Goal: Task Accomplishment & Management: Use online tool/utility

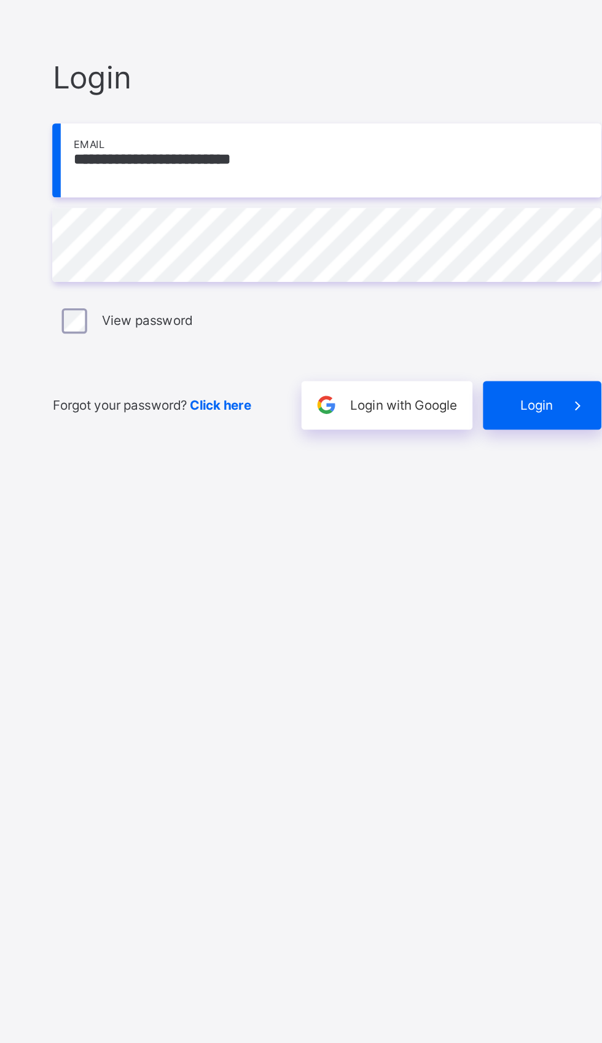
scroll to position [7, 0]
type input "**********"
click at [242, 926] on div "**********" at bounding box center [401, 533] width 344 height 928
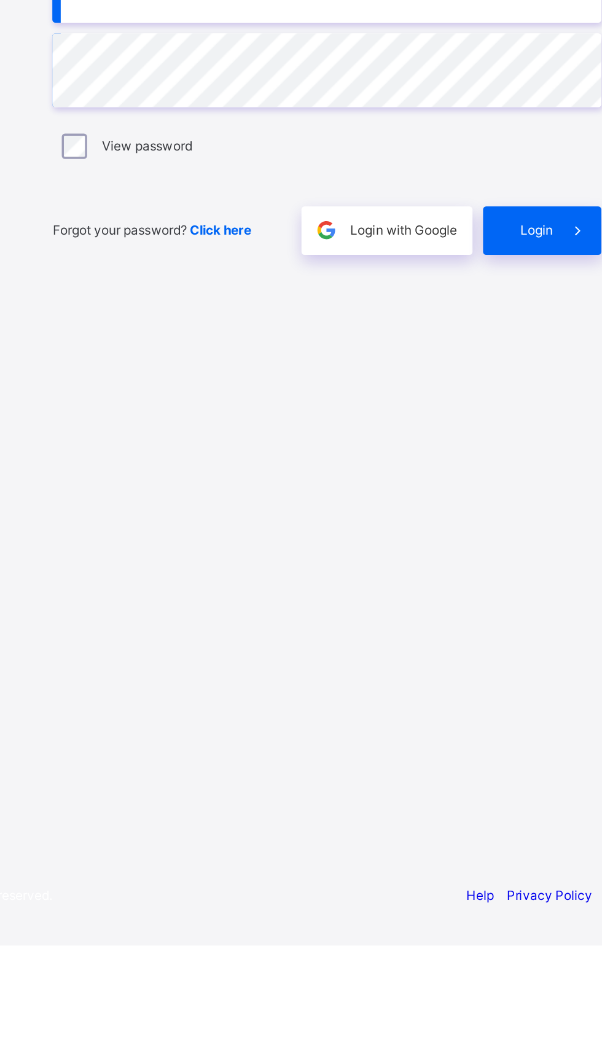
click at [535, 642] on span at bounding box center [547, 627] width 28 height 28
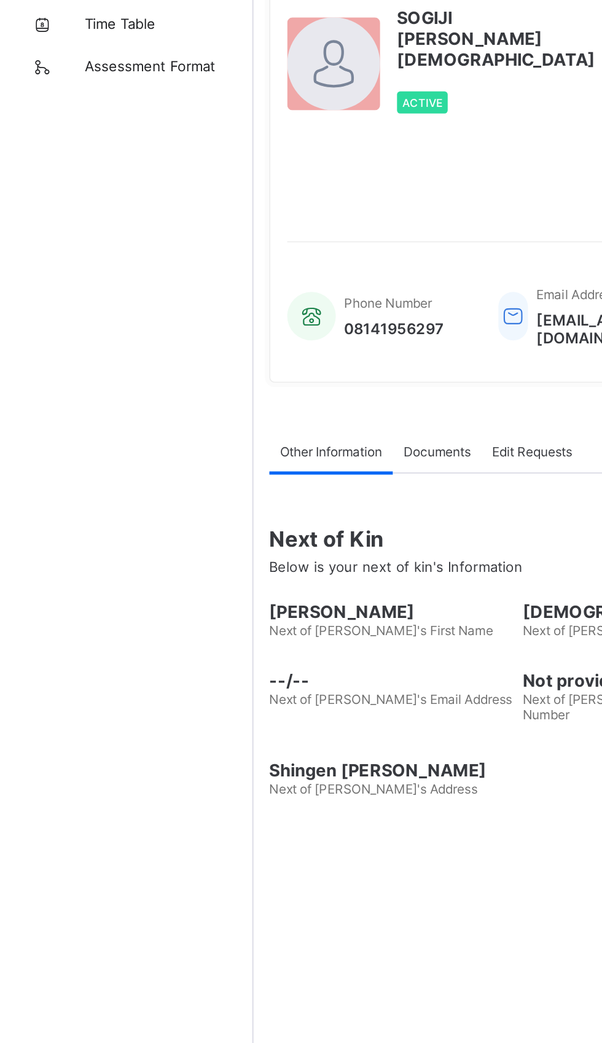
click at [168, 28] on icon at bounding box center [173, 25] width 21 height 18
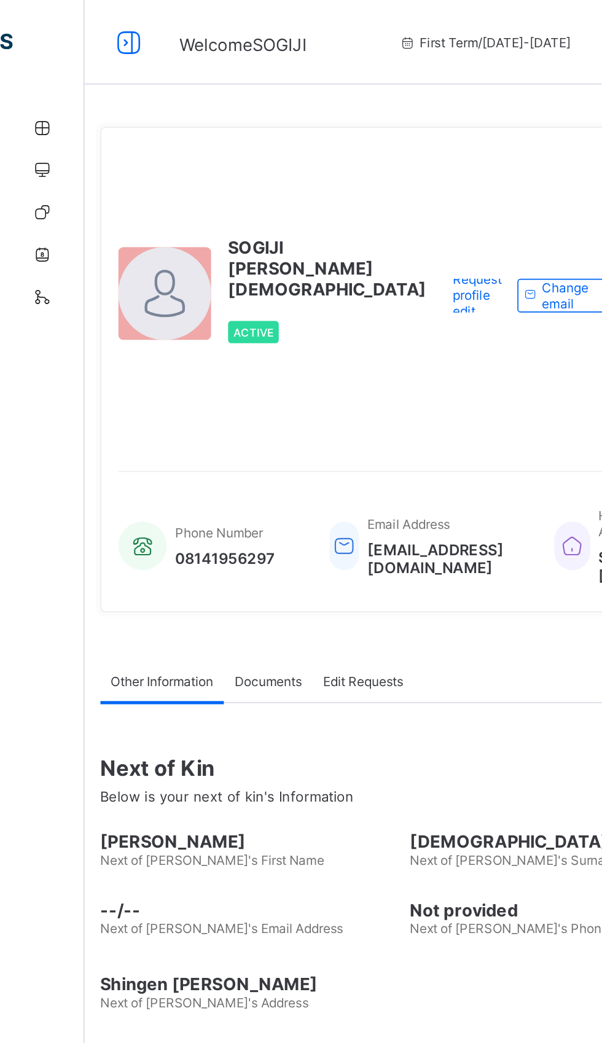
click at [79, 23] on icon at bounding box center [75, 25] width 21 height 18
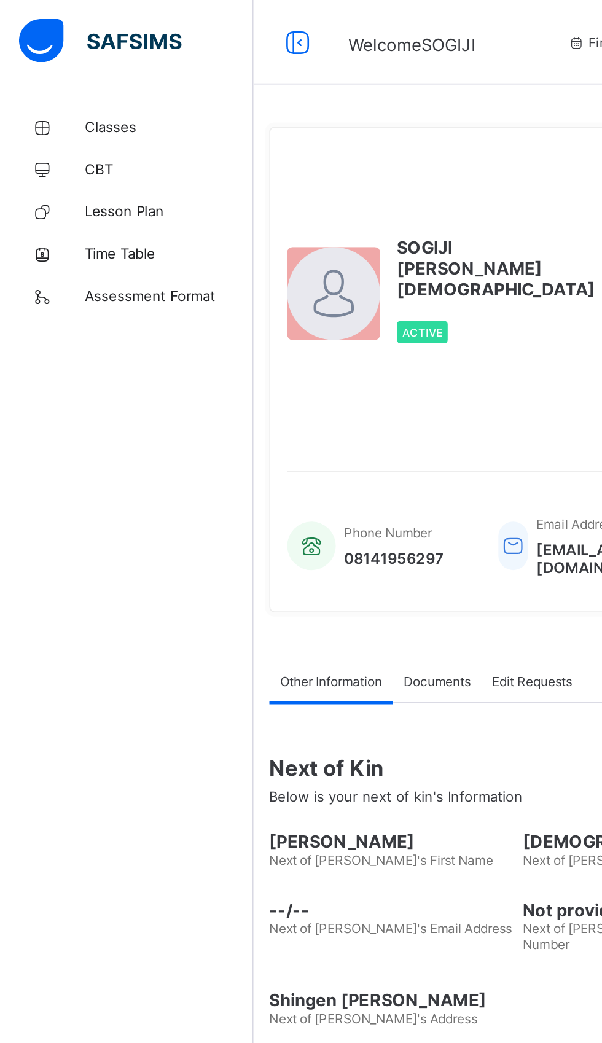
click at [60, 69] on span "Classes" at bounding box center [98, 74] width 98 height 10
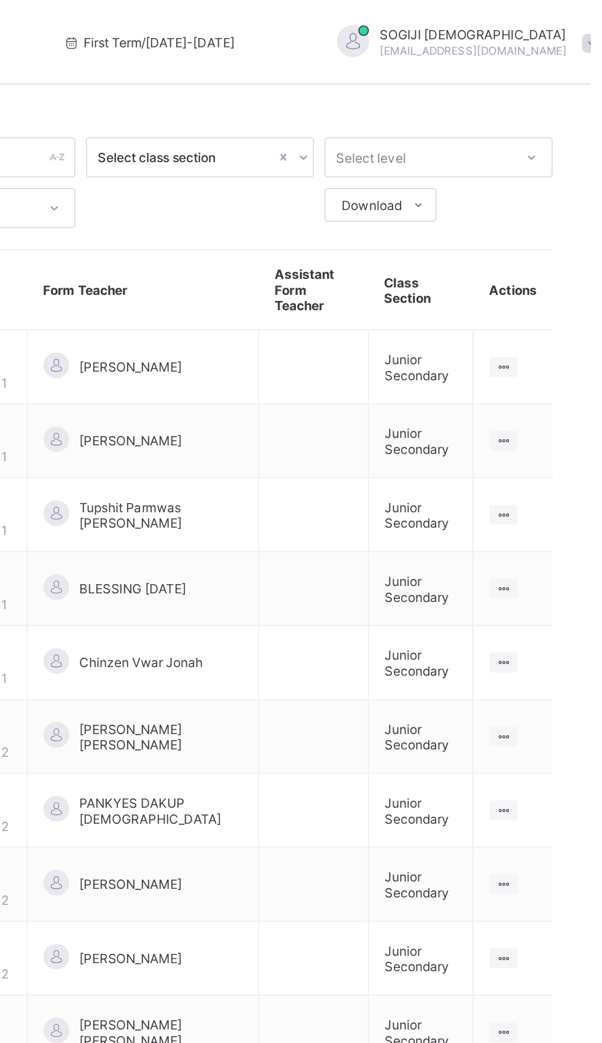
click at [234, 200] on span "JS1 A" at bounding box center [237, 204] width 53 height 9
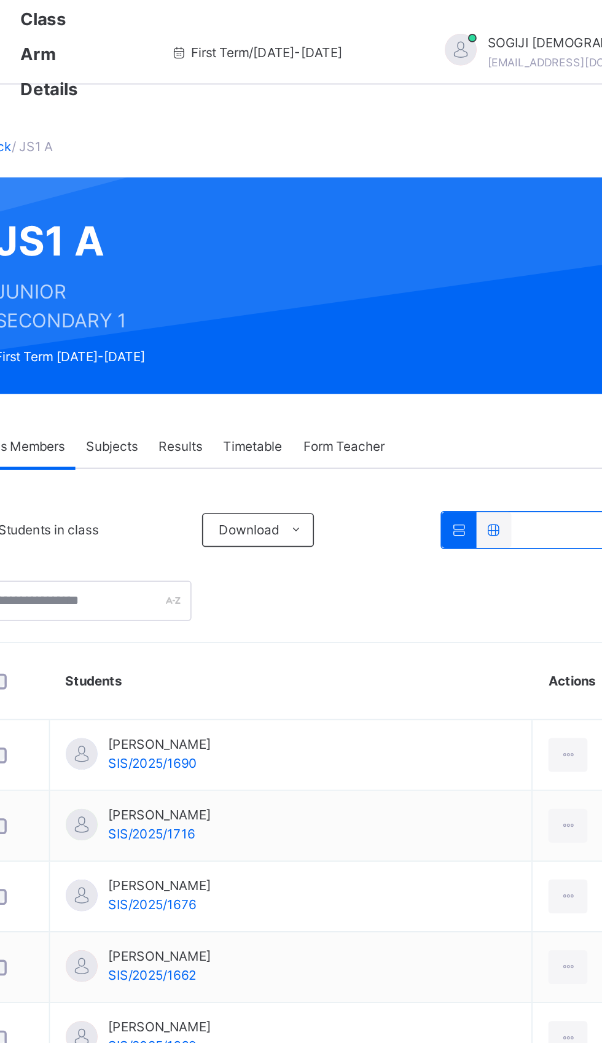
click at [265, 255] on span "Subjects" at bounding box center [256, 259] width 30 height 11
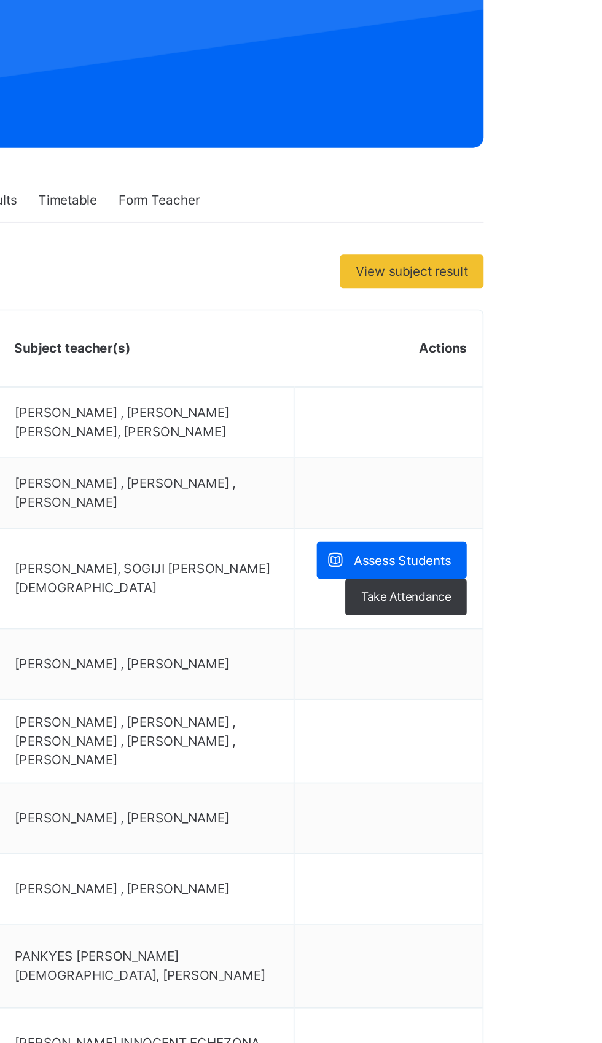
click at [535, 467] on div "Assess Students" at bounding box center [526, 469] width 87 height 22
click at [540, 475] on span "Assess Students" at bounding box center [533, 469] width 57 height 11
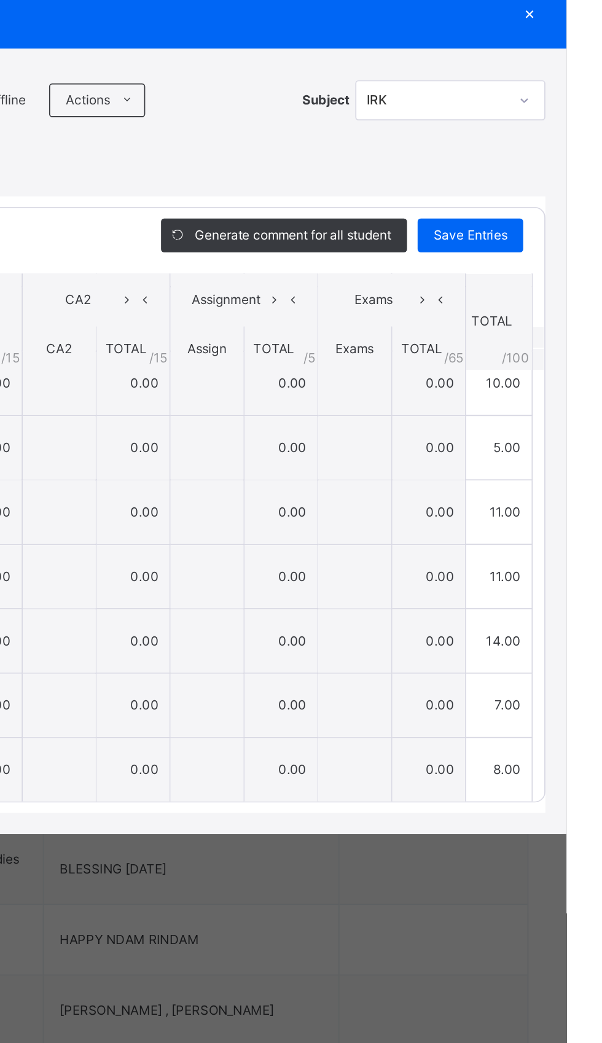
scroll to position [650, 0]
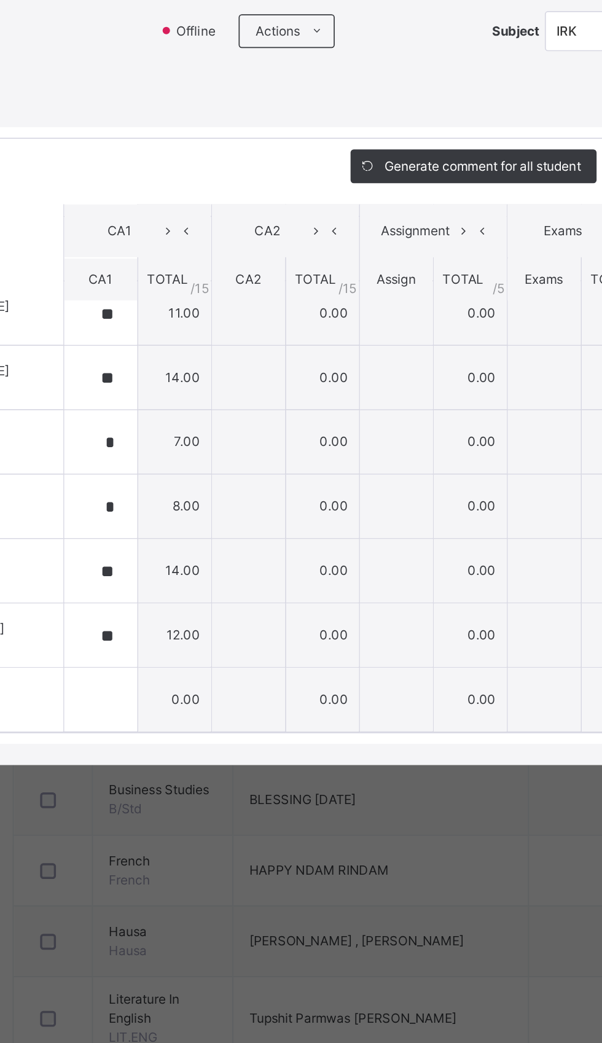
click at [590, 356] on div "IRK" at bounding box center [534, 343] width 111 height 23
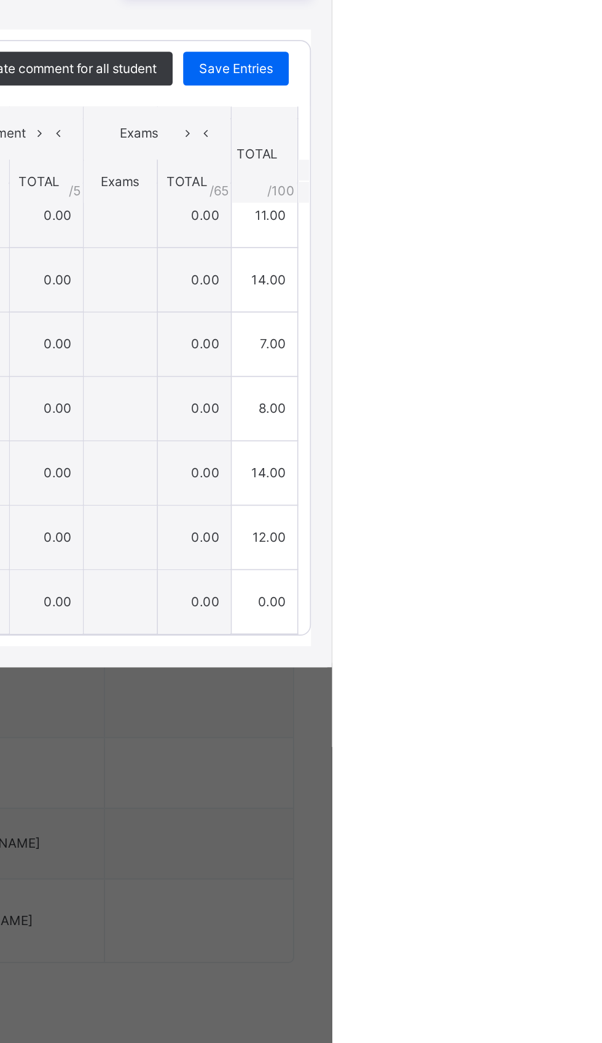
click at [602, 558] on div "RECORD BOOK × JS1 A : IRK Offline Actions Download Empty Score Sheet Upload/map…" at bounding box center [301, 521] width 602 height 1043
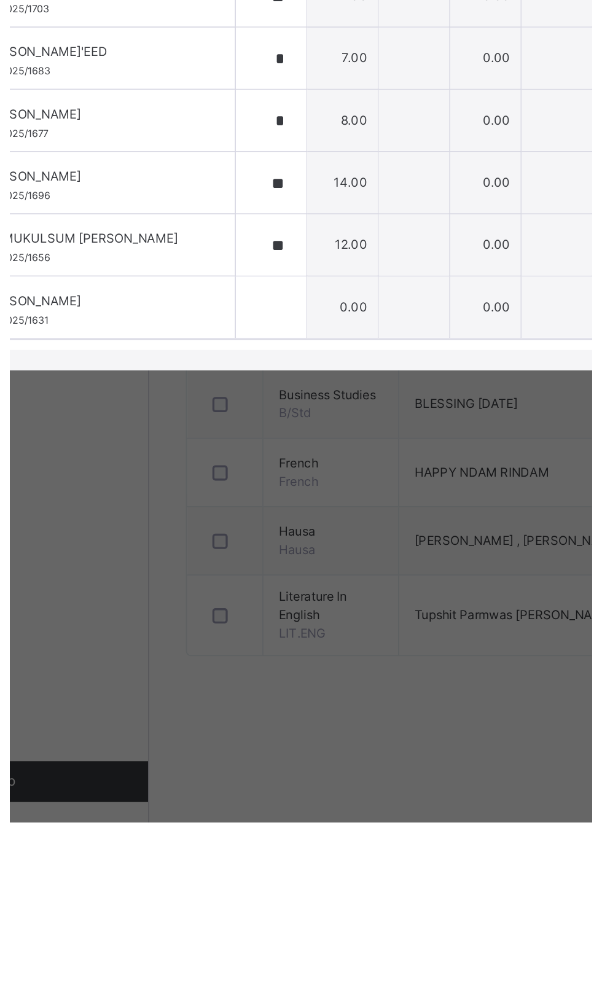
scroll to position [0, 0]
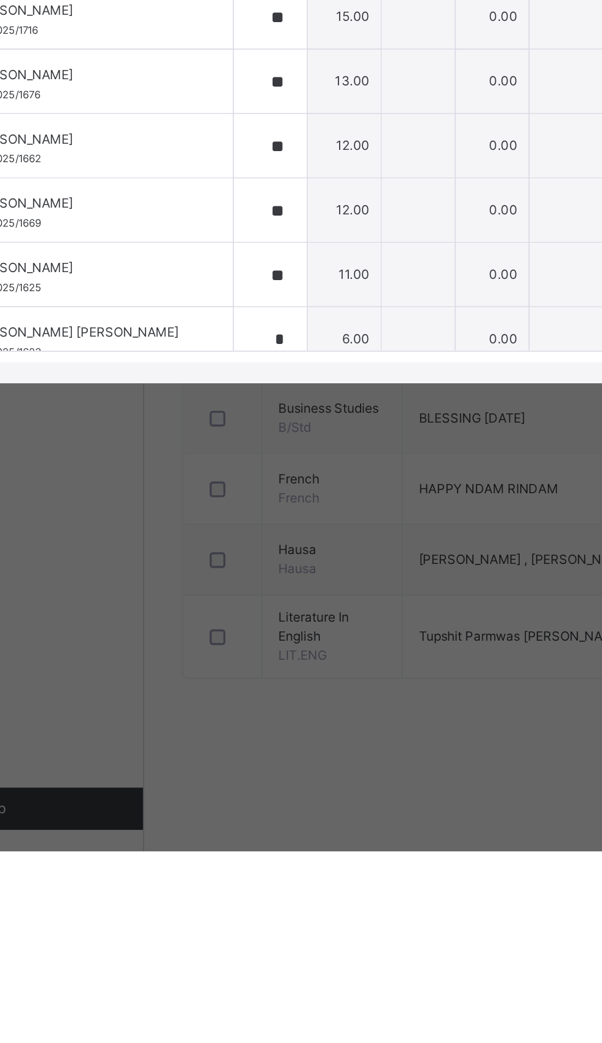
click at [581, 350] on icon at bounding box center [577, 344] width 7 height 12
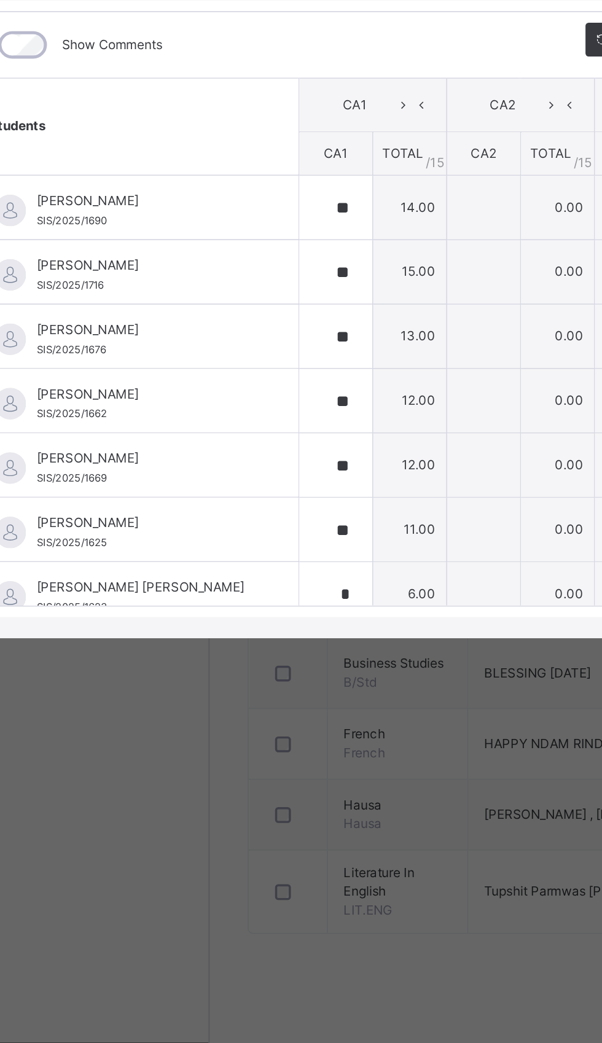
click at [590, 302] on div "×" at bounding box center [581, 293] width 18 height 17
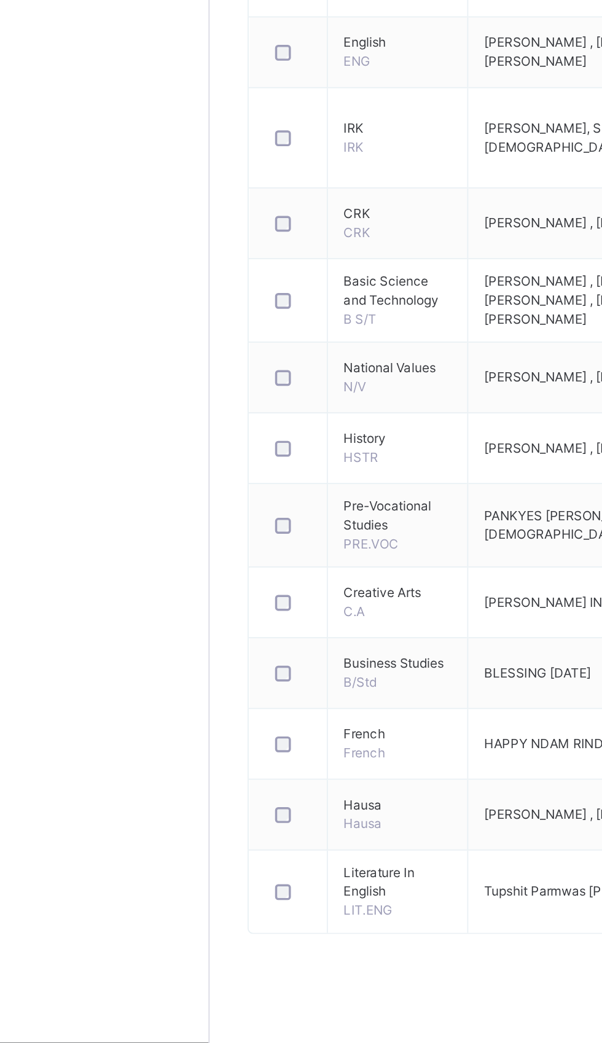
click at [173, 33] on icon at bounding box center [173, 31] width 21 height 22
click at [62, 77] on span "Classes" at bounding box center [98, 74] width 98 height 12
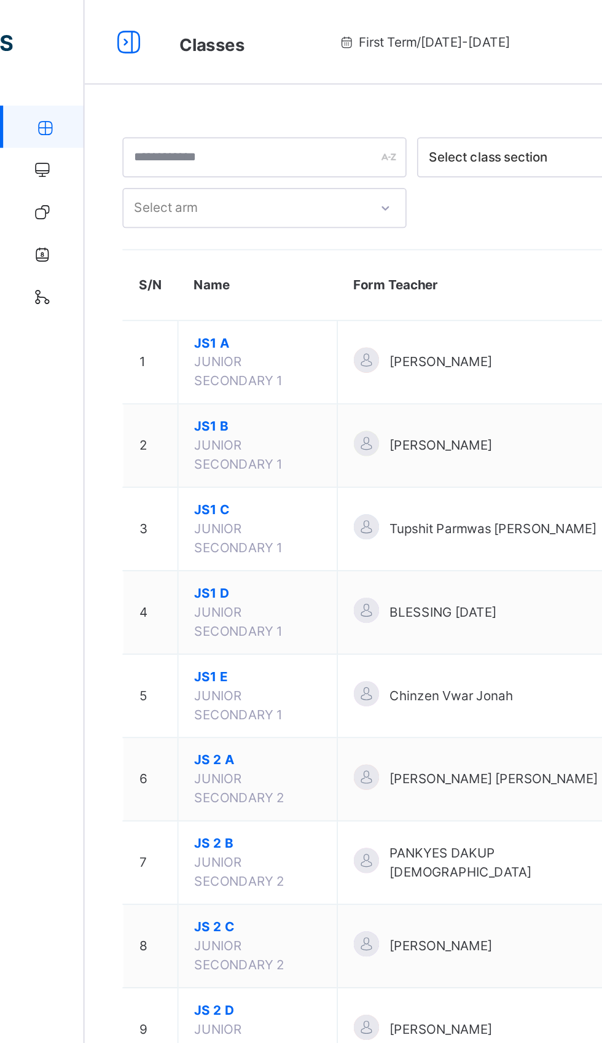
click at [126, 264] on td "JS1 B JUNIOR SECONDARY 1" at bounding box center [150, 259] width 93 height 49
click at [129, 246] on span "JS1 B" at bounding box center [150, 248] width 74 height 11
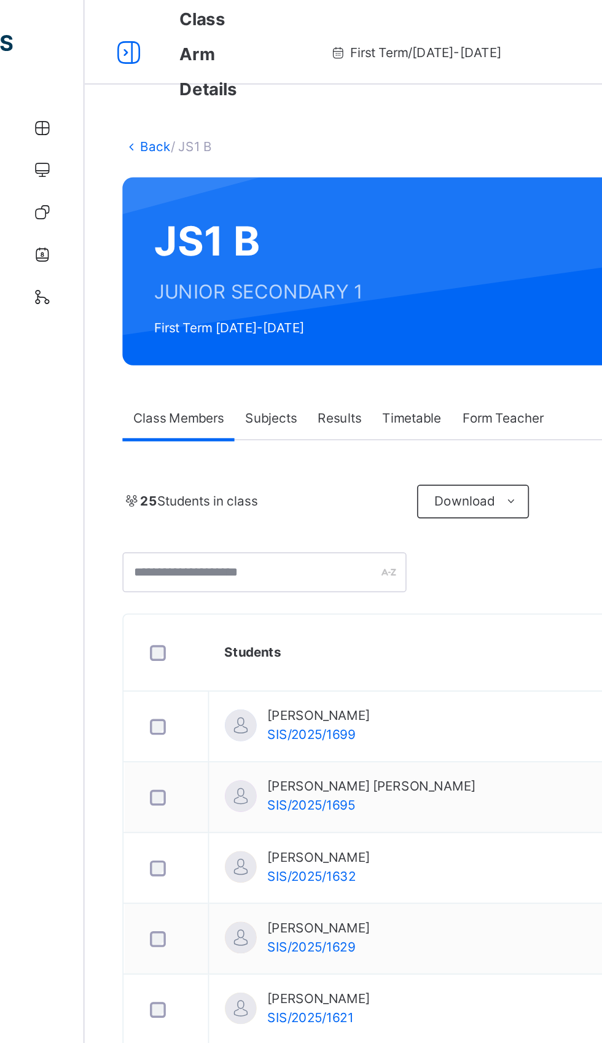
click at [160, 231] on div "Subjects" at bounding box center [157, 243] width 42 height 25
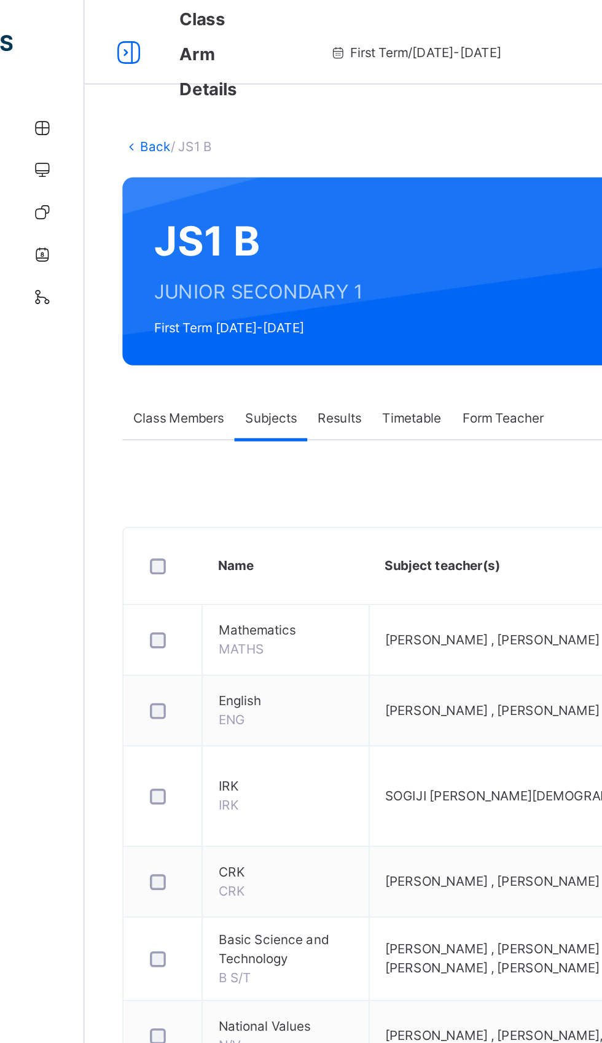
click at [522, 455] on span "Assess Students" at bounding box center [533, 452] width 57 height 11
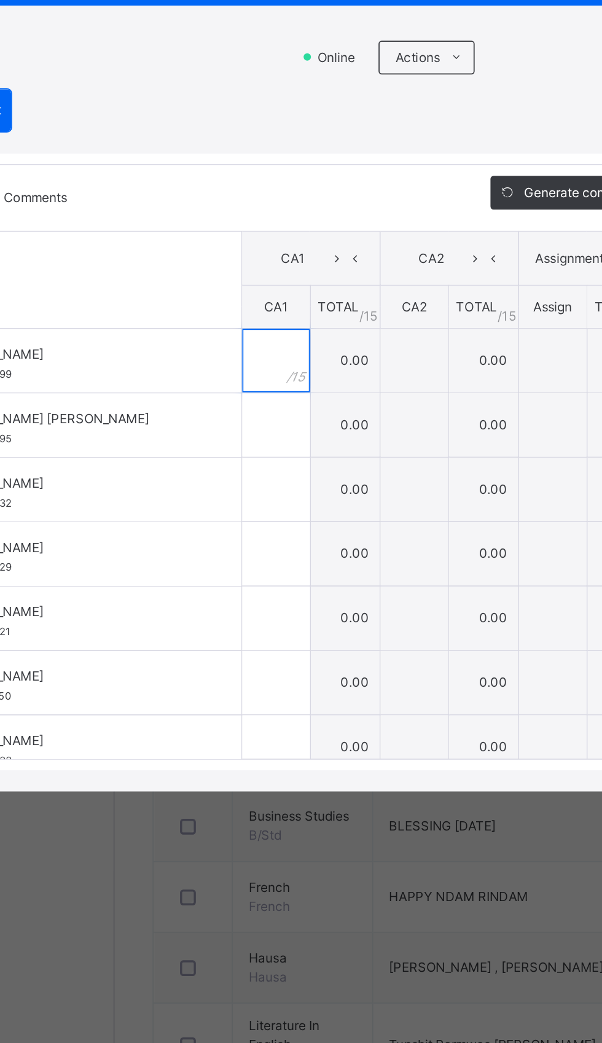
click at [261, 539] on input "text" at bounding box center [241, 520] width 39 height 37
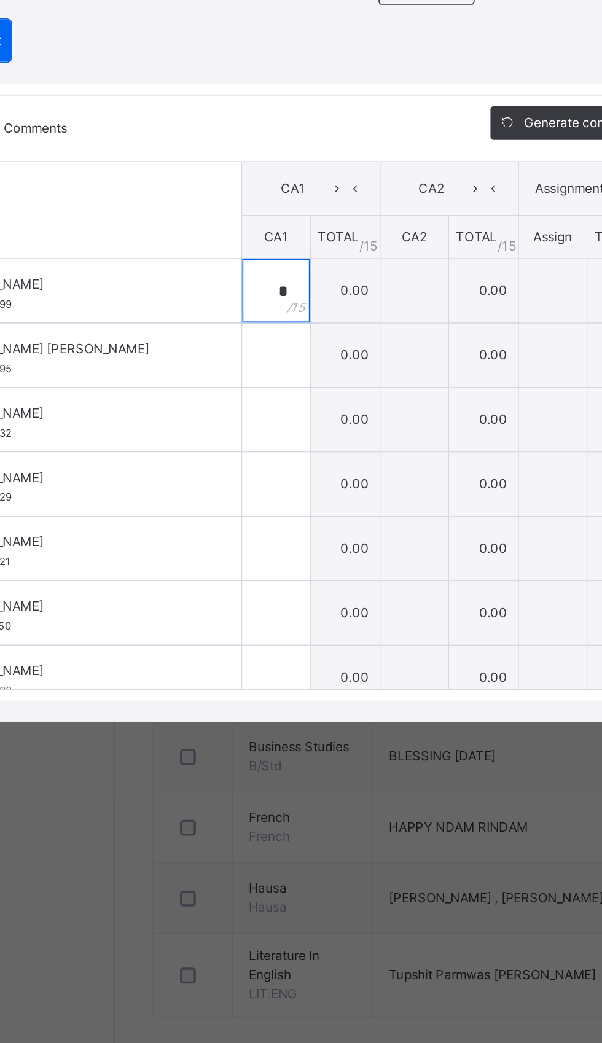
type input "**"
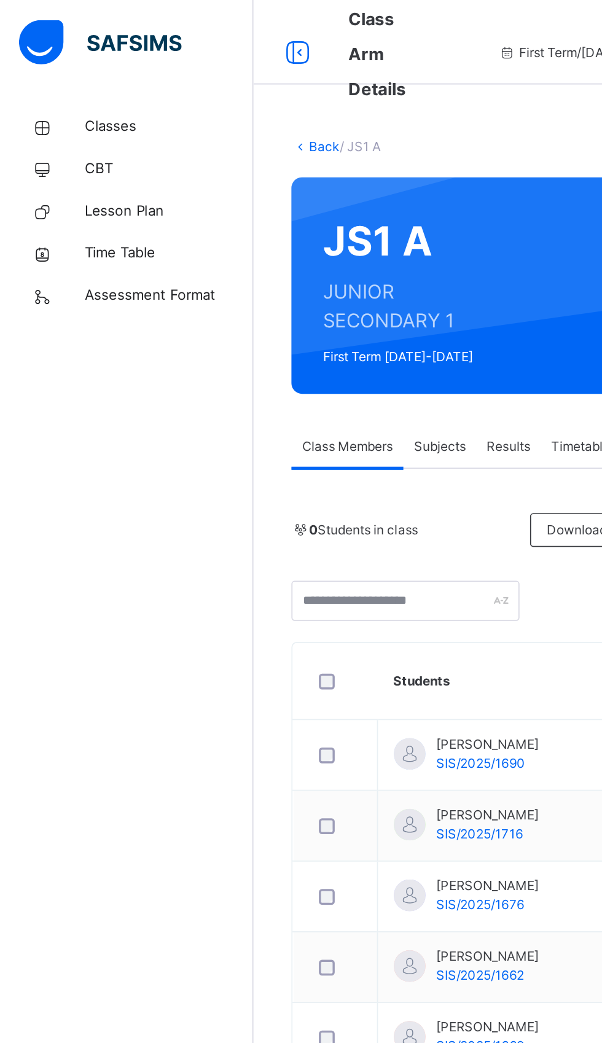
click at [592, 31] on span at bounding box center [597, 30] width 11 height 11
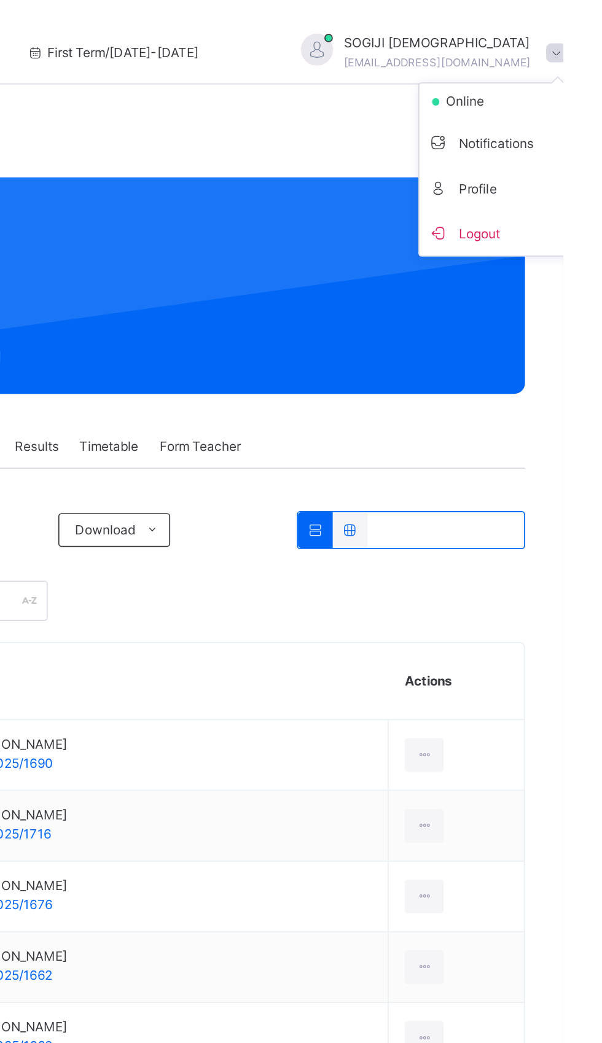
click at [533, 144] on li "Logout" at bounding box center [564, 135] width 91 height 26
